Goal: Task Accomplishment & Management: Manage account settings

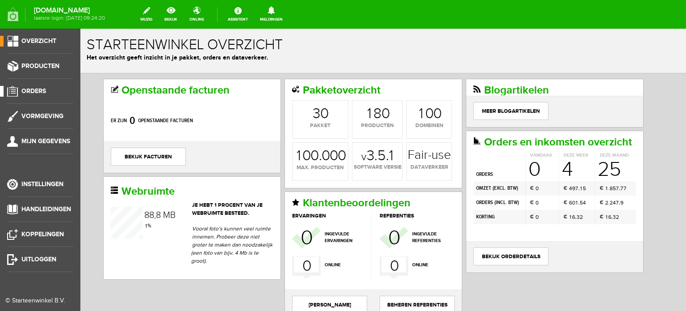
click at [34, 91] on span "Orders" at bounding box center [33, 91] width 25 height 8
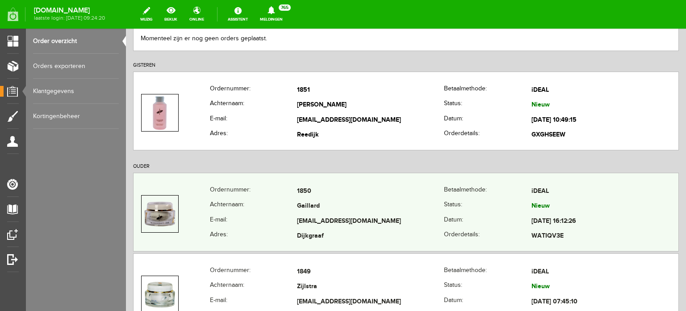
scroll to position [134, 0]
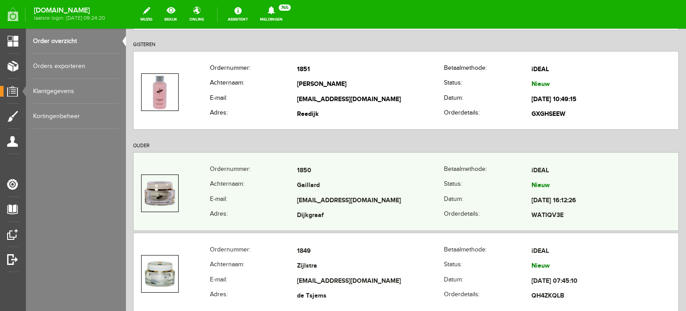
click at [302, 186] on td "Gaillard" at bounding box center [370, 185] width 147 height 15
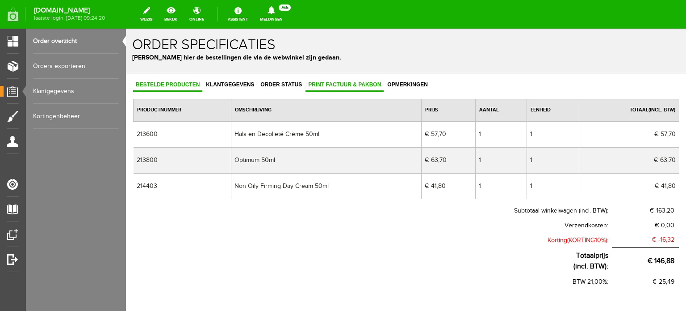
click at [337, 84] on span "Print factuur & pakbon" at bounding box center [345, 84] width 78 height 6
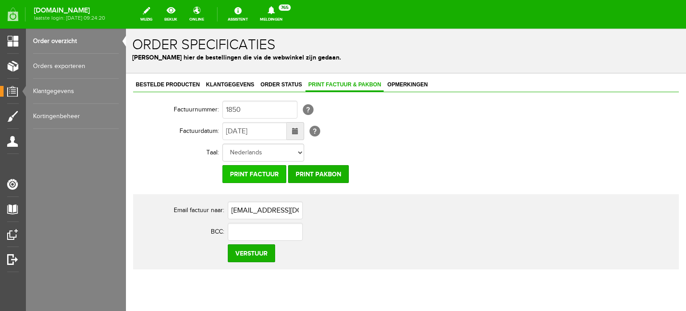
click at [258, 171] on input "Print factuur" at bounding box center [255, 174] width 64 height 18
click at [222, 82] on span "Klantgegevens" at bounding box center [230, 84] width 54 height 6
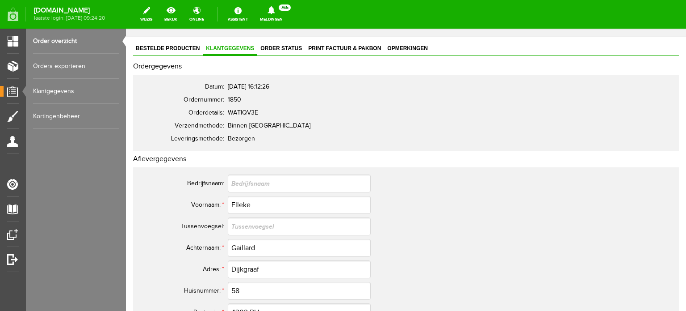
scroll to position [134, 0]
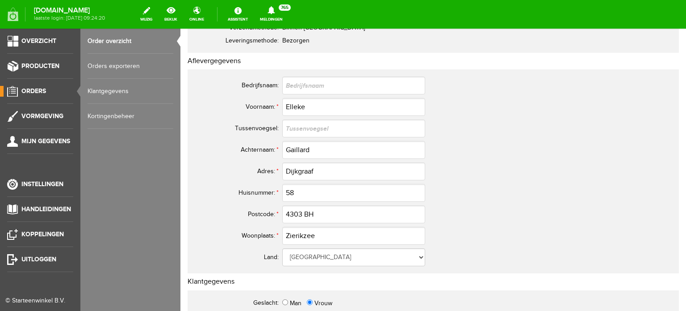
click at [33, 88] on span "Orders" at bounding box center [33, 91] width 25 height 8
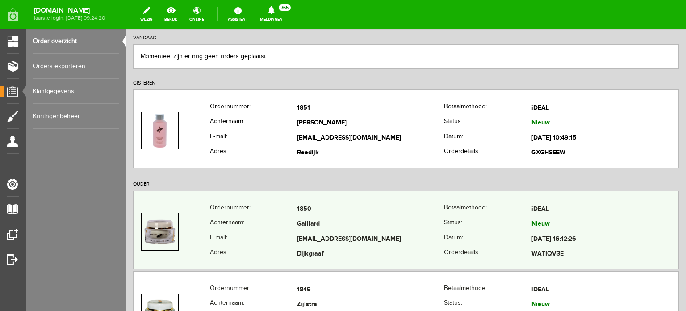
scroll to position [134, 0]
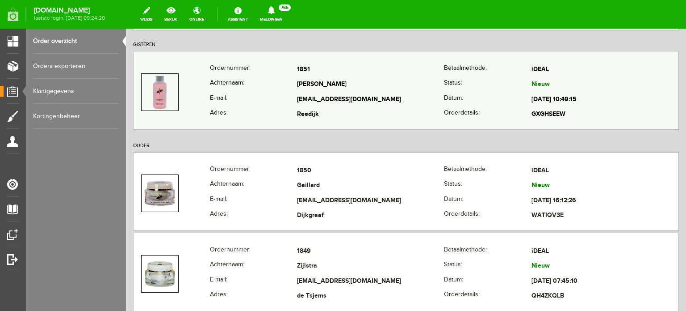
click at [312, 93] on td "administratie@rolicontainerlogistics.nl" at bounding box center [370, 99] width 147 height 15
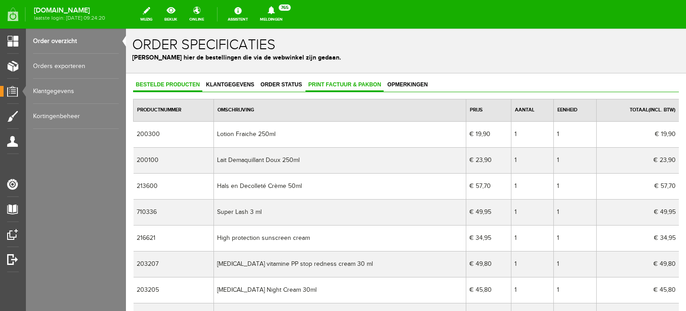
click at [349, 81] on span "Print factuur & pakbon" at bounding box center [345, 84] width 78 height 6
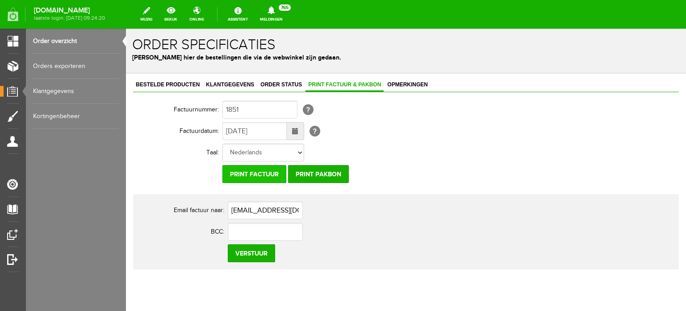
click at [250, 173] on input "Print factuur" at bounding box center [255, 174] width 64 height 18
click at [239, 82] on span "Klantgegevens" at bounding box center [230, 84] width 54 height 6
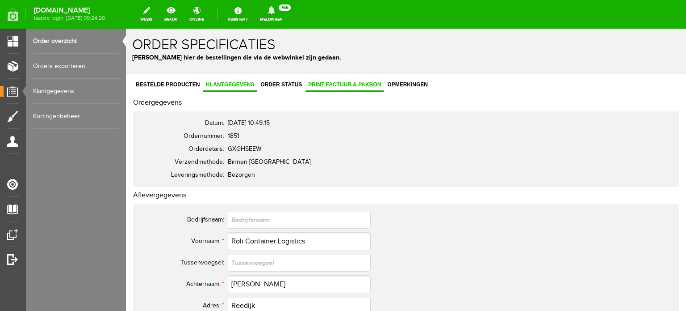
click at [349, 83] on span "Print factuur & pakbon" at bounding box center [345, 84] width 78 height 6
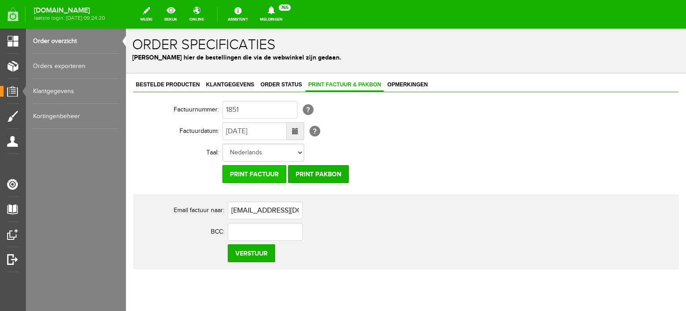
click at [250, 173] on input "Print factuur" at bounding box center [255, 174] width 64 height 18
click at [223, 83] on span "Klantgegevens" at bounding box center [230, 84] width 54 height 6
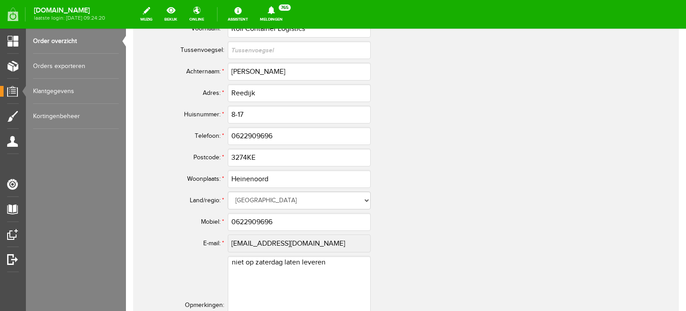
scroll to position [313, 0]
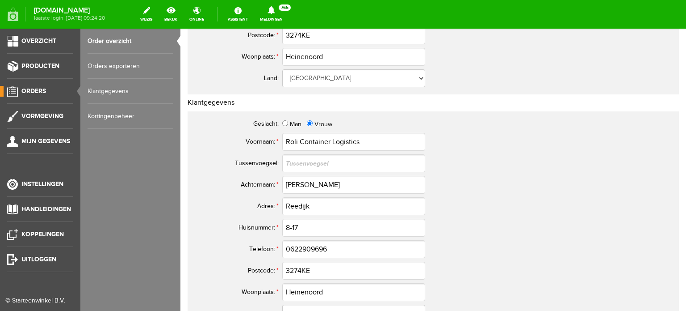
click at [29, 89] on span "Orders" at bounding box center [33, 91] width 25 height 8
